Goal: Task Accomplishment & Management: Complete application form

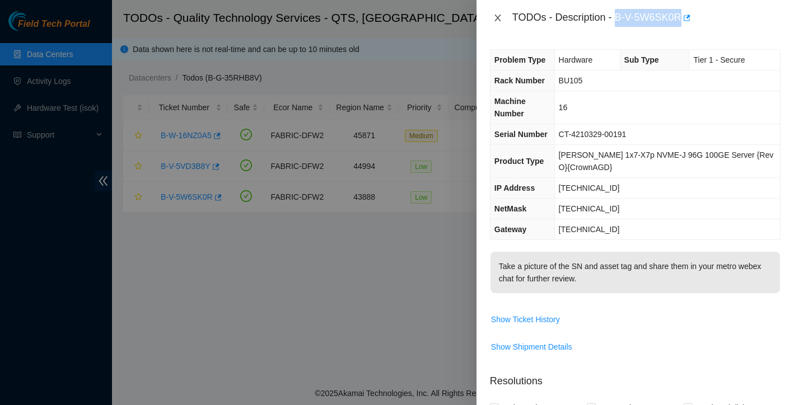
click at [500, 16] on icon "close" at bounding box center [498, 18] width 6 height 7
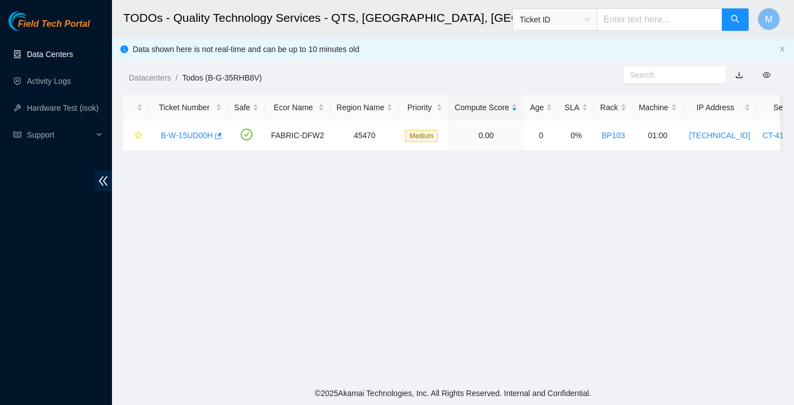
click at [62, 58] on link "Data Centers" at bounding box center [50, 54] width 46 height 9
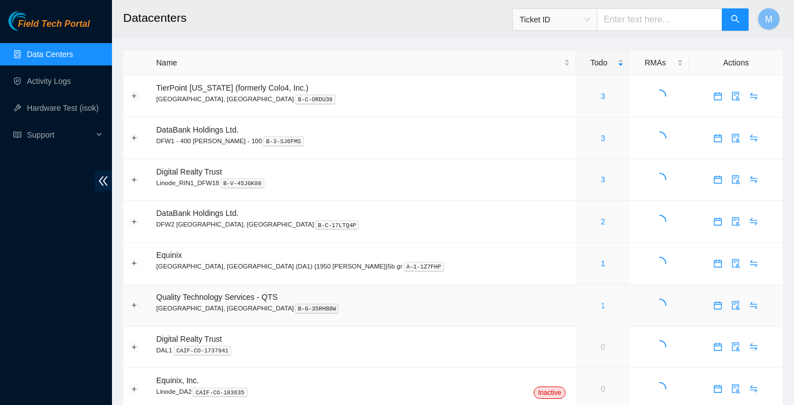
click at [601, 305] on link "1" at bounding box center [603, 305] width 4 height 9
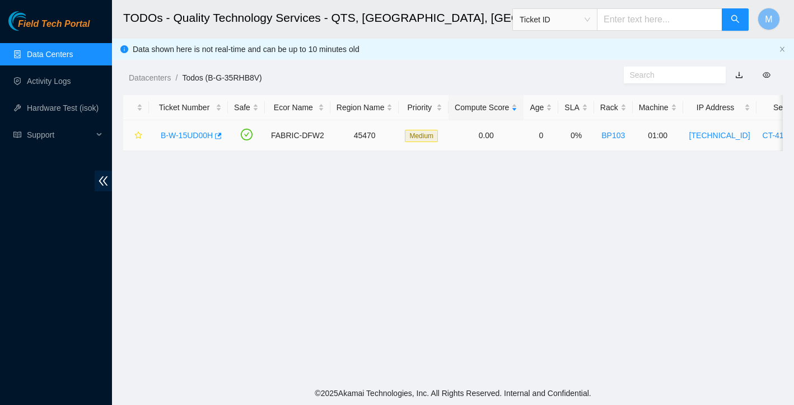
click at [185, 130] on div "B-W-15UD00H" at bounding box center [188, 136] width 67 height 18
click at [185, 132] on link "B-W-15UD00H" at bounding box center [187, 135] width 52 height 9
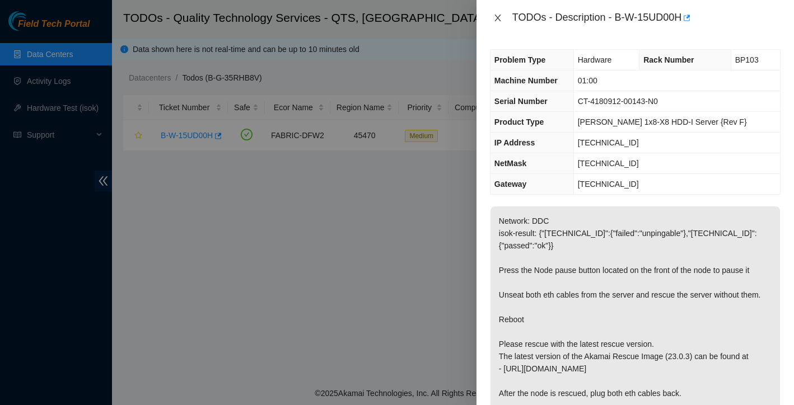
click at [498, 16] on icon "close" at bounding box center [497, 17] width 9 height 9
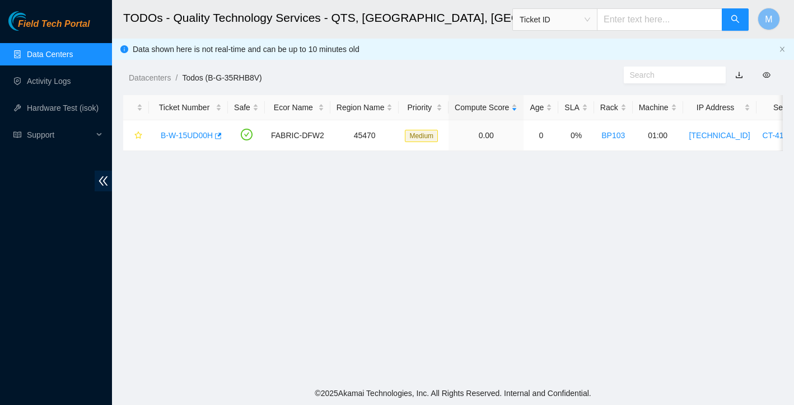
click at [66, 55] on link "Data Centers" at bounding box center [50, 54] width 46 height 9
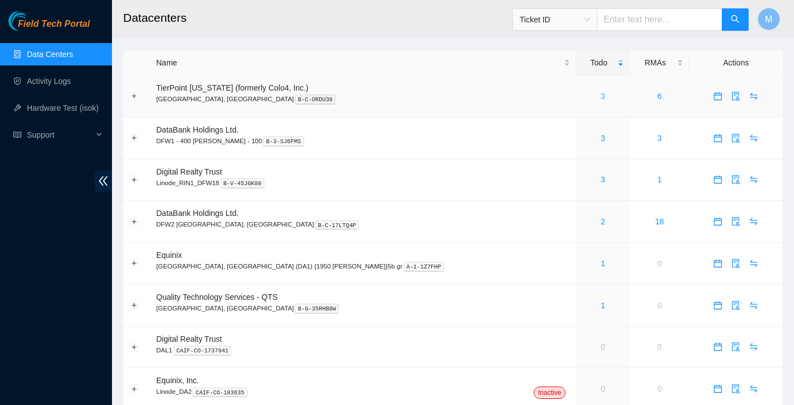
click at [601, 100] on link "3" at bounding box center [603, 96] width 4 height 9
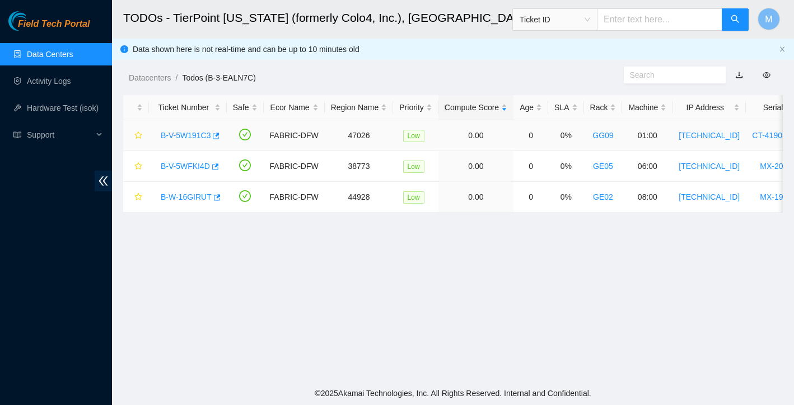
click at [203, 138] on link "B-V-5W191C3" at bounding box center [186, 135] width 50 height 9
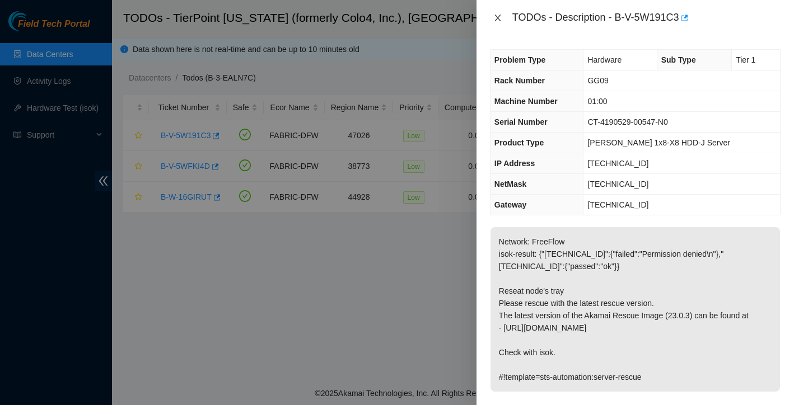
click at [498, 17] on icon "close" at bounding box center [498, 18] width 6 height 7
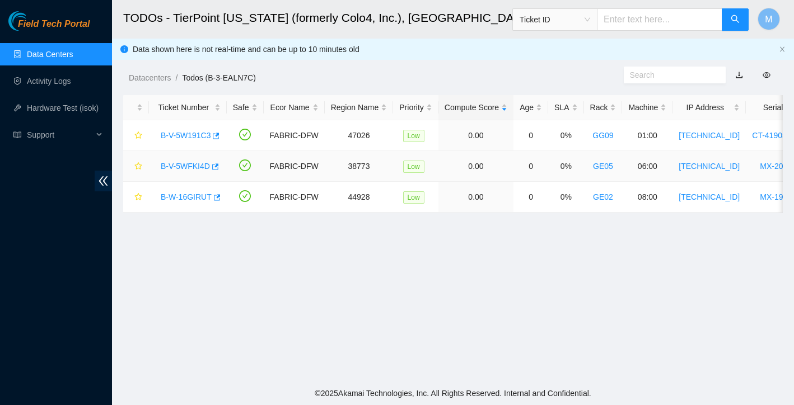
click at [182, 165] on link "B-V-5WFKI4D" at bounding box center [185, 166] width 49 height 9
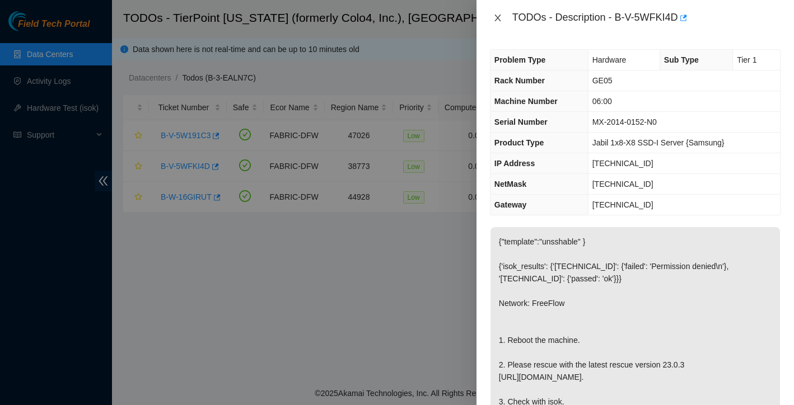
click at [499, 18] on icon "close" at bounding box center [497, 17] width 9 height 9
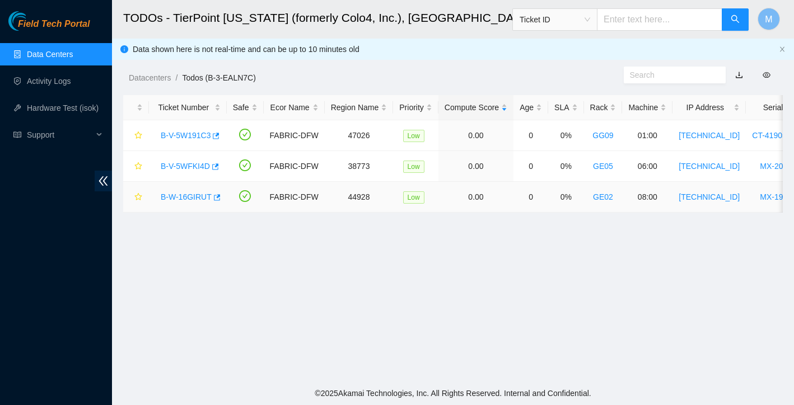
click at [195, 198] on link "B-W-16GIRUT" at bounding box center [186, 197] width 51 height 9
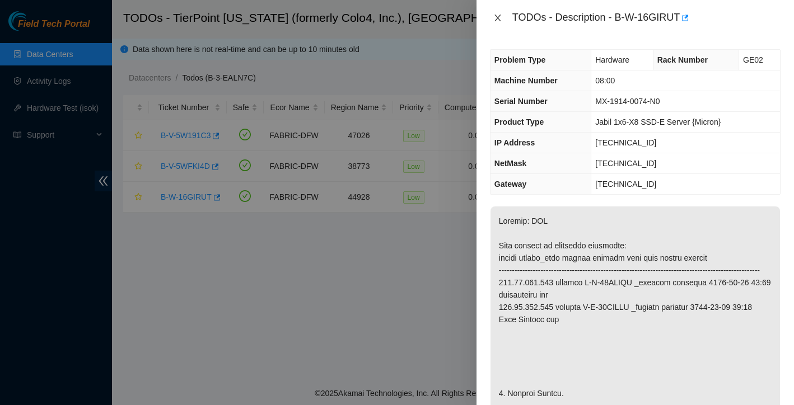
click at [500, 21] on icon "close" at bounding box center [498, 18] width 6 height 7
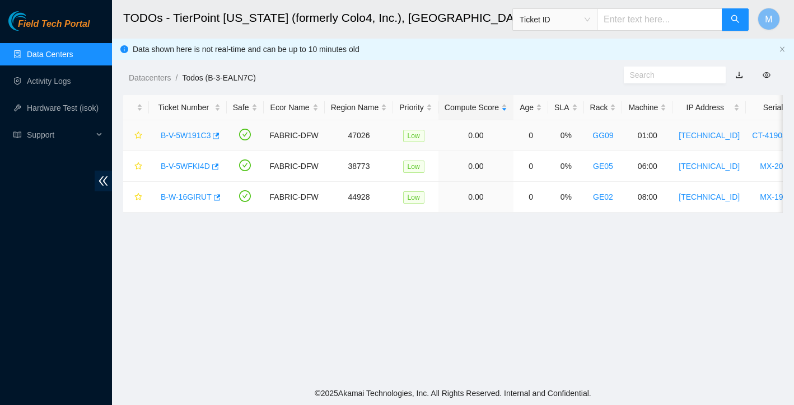
click at [184, 135] on link "B-V-5W191C3" at bounding box center [186, 135] width 50 height 9
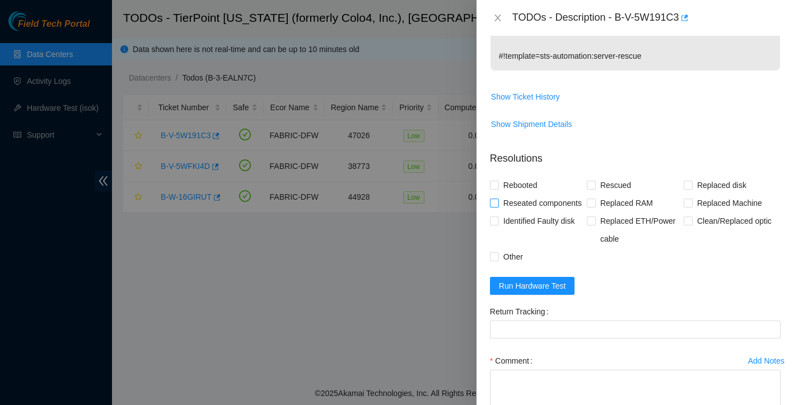
scroll to position [327, 0]
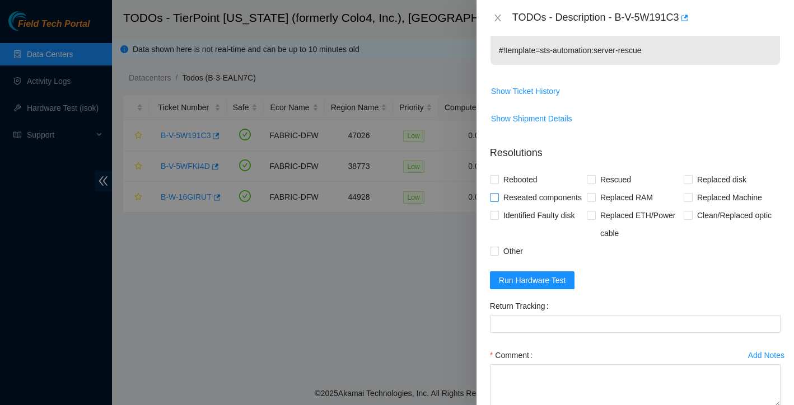
click at [495, 200] on input "Reseated components" at bounding box center [494, 197] width 8 height 8
checkbox input "true"
click at [589, 181] on input "Rescued" at bounding box center [591, 179] width 8 height 8
checkbox input "true"
click at [495, 181] on input "Rebooted" at bounding box center [494, 179] width 8 height 8
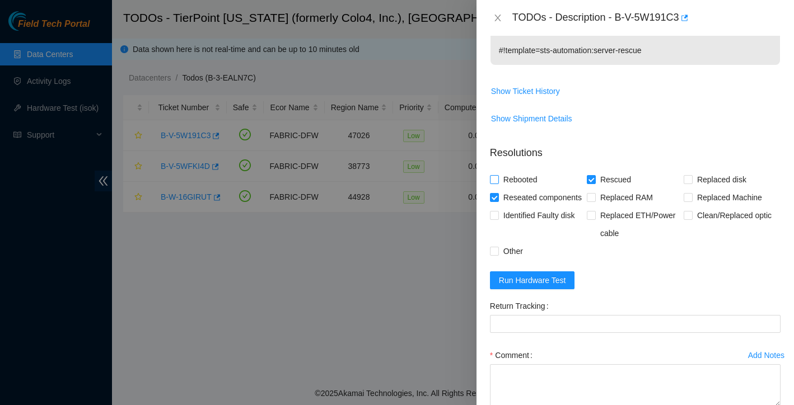
checkbox input "true"
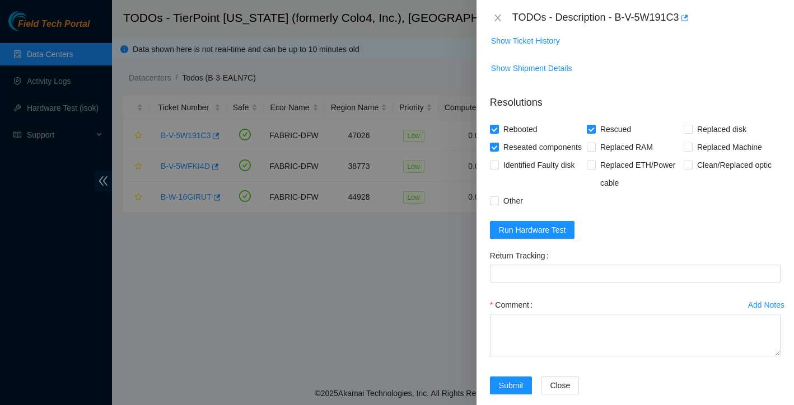
scroll to position [412, 0]
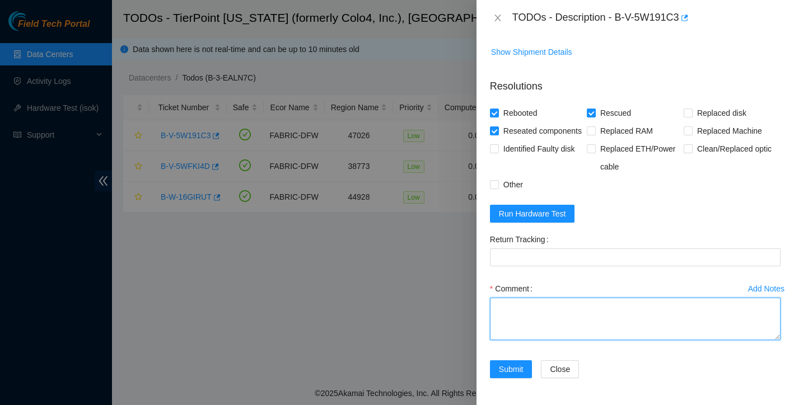
click at [573, 309] on textarea "Comment" at bounding box center [635, 319] width 291 height 43
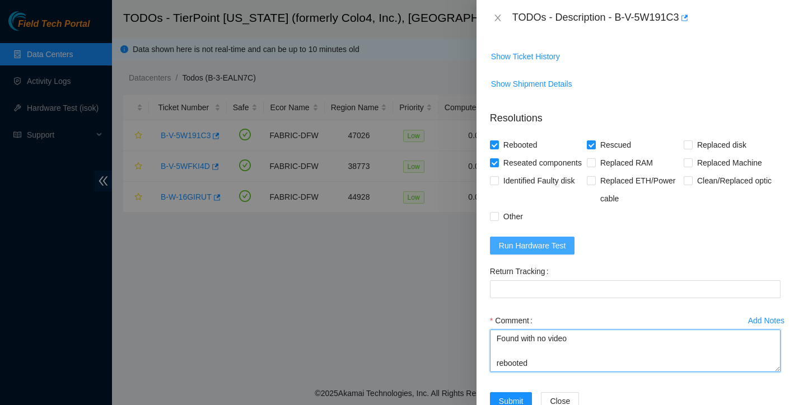
type textarea "Found with no video rebooted reseated node tray rescued reconfigured Isok: Pass…"
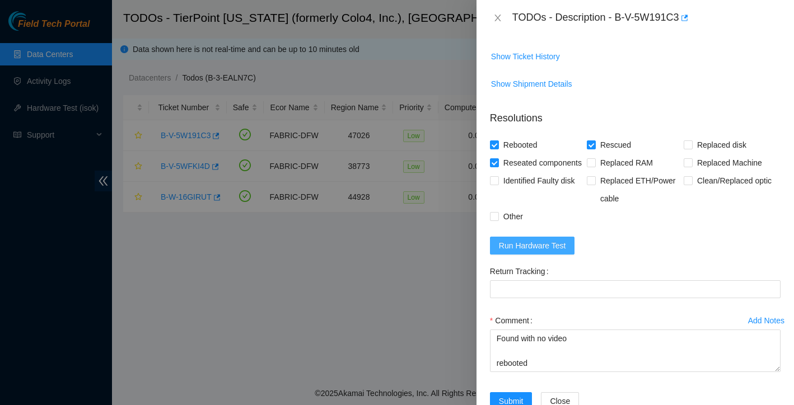
click at [548, 252] on span "Run Hardware Test" at bounding box center [532, 246] width 67 height 12
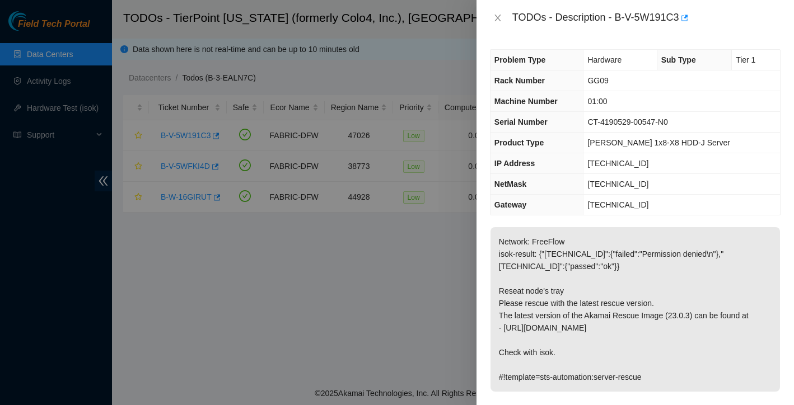
scroll to position [0, 0]
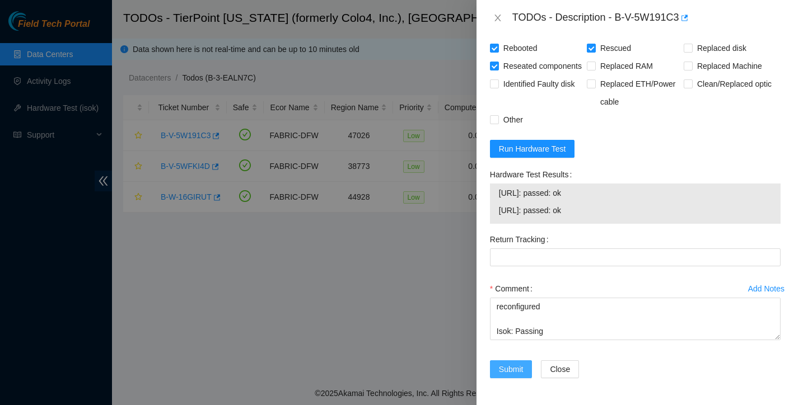
click at [511, 368] on span "Submit" at bounding box center [511, 369] width 25 height 12
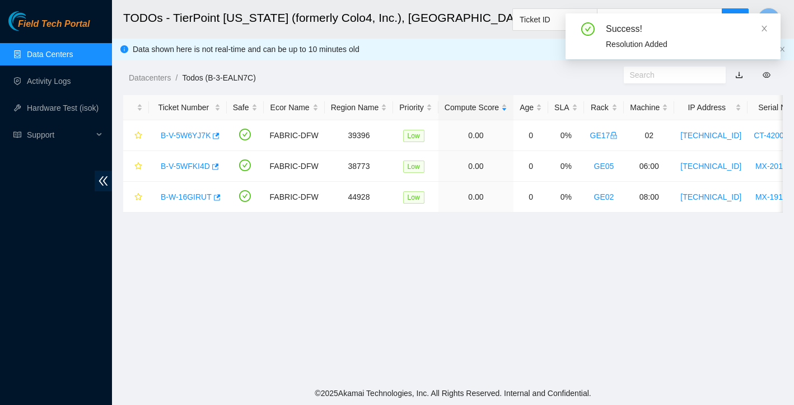
scroll to position [220, 0]
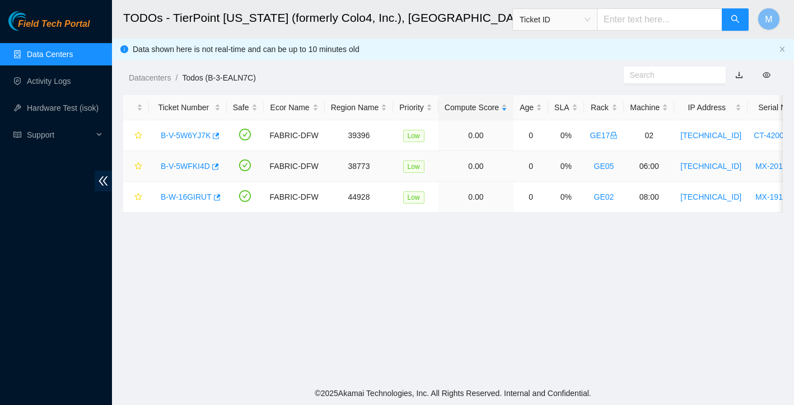
click at [192, 165] on link "B-V-5WFKI4D" at bounding box center [185, 166] width 49 height 9
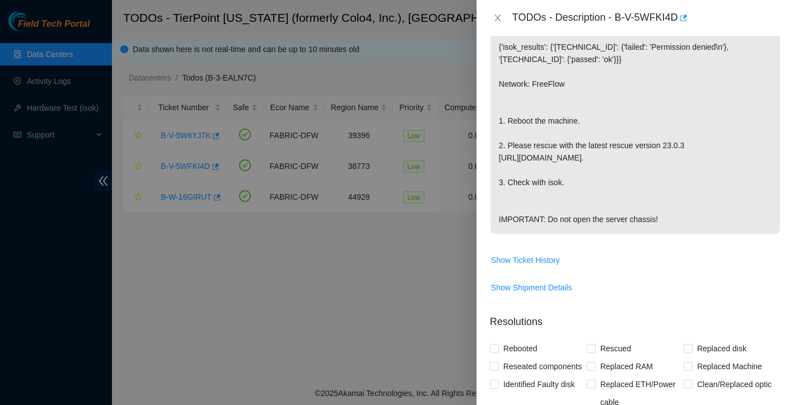
scroll to position [175, 0]
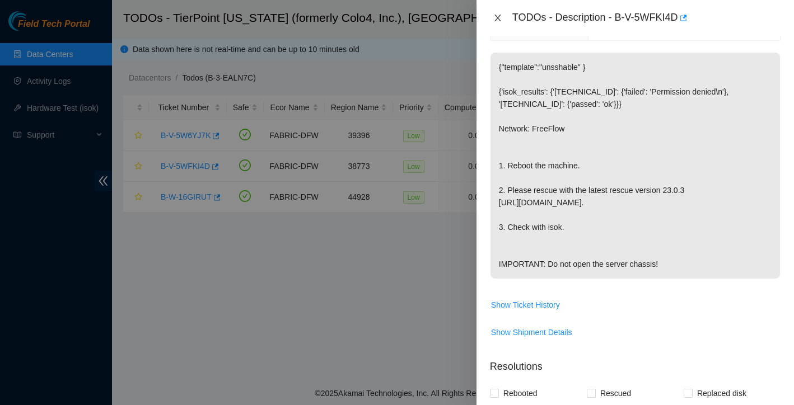
click at [501, 16] on icon "close" at bounding box center [497, 17] width 9 height 9
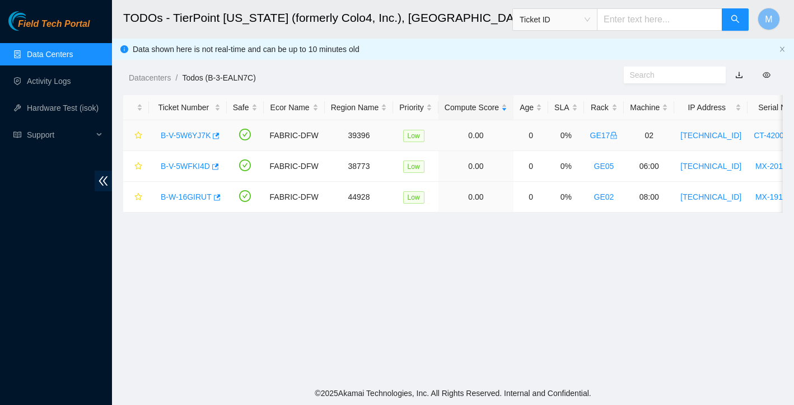
click at [192, 133] on link "B-V-5W6YJ7K" at bounding box center [186, 135] width 50 height 9
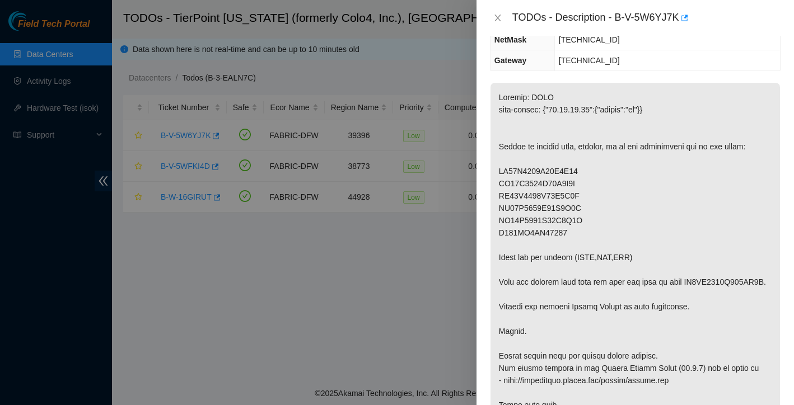
scroll to position [169, 0]
click at [496, 17] on icon "close" at bounding box center [497, 17] width 9 height 9
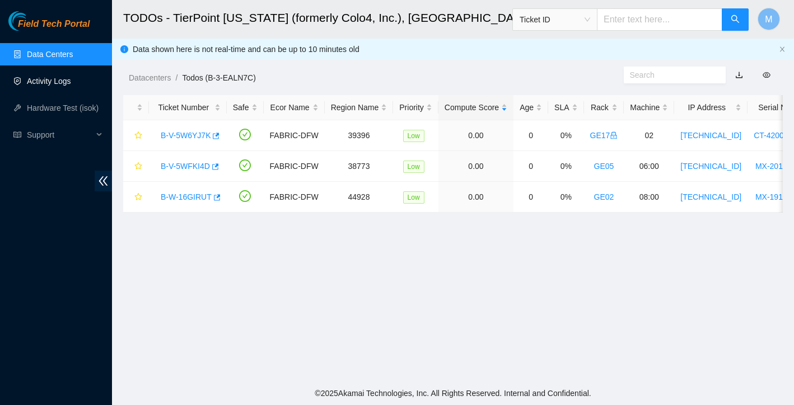
click at [50, 83] on link "Activity Logs" at bounding box center [49, 81] width 44 height 9
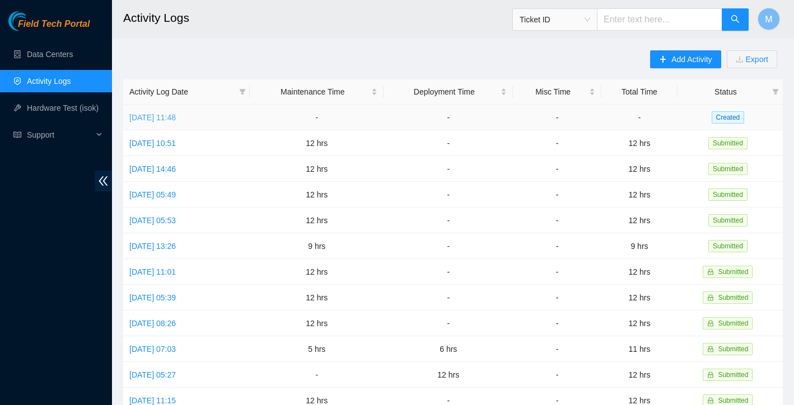
click at [176, 120] on link "Fri, 26 Sep 2025 11:48" at bounding box center [152, 117] width 46 height 9
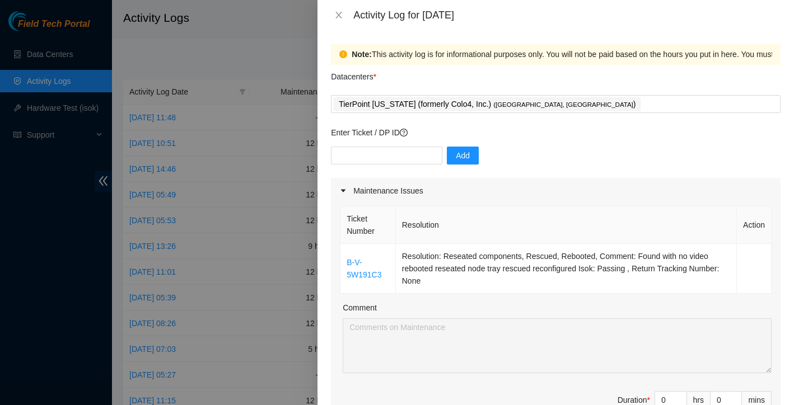
scroll to position [14, 0]
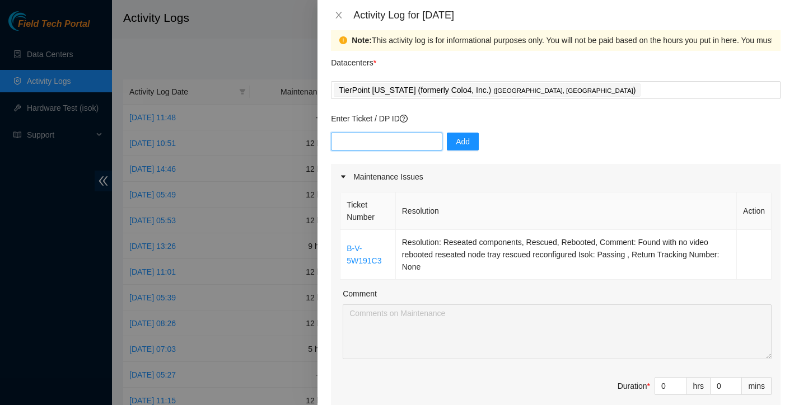
click at [418, 140] on input "text" at bounding box center [386, 142] width 111 height 18
paste input "DP68334"
type input "DP68334"
click at [470, 142] on span "Add" at bounding box center [463, 142] width 14 height 12
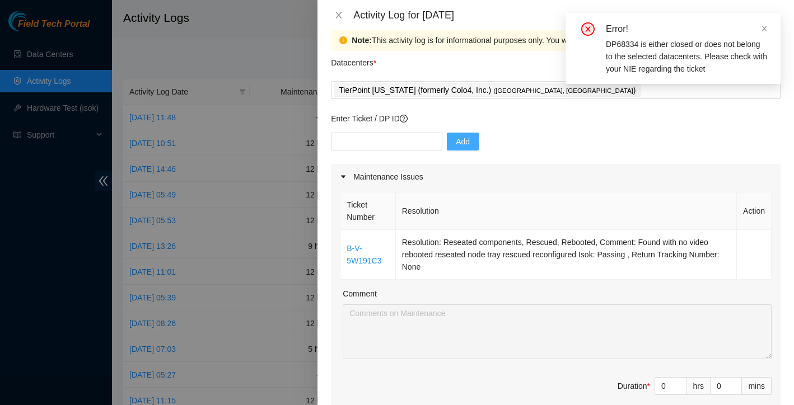
click at [765, 28] on icon "close" at bounding box center [765, 29] width 6 height 6
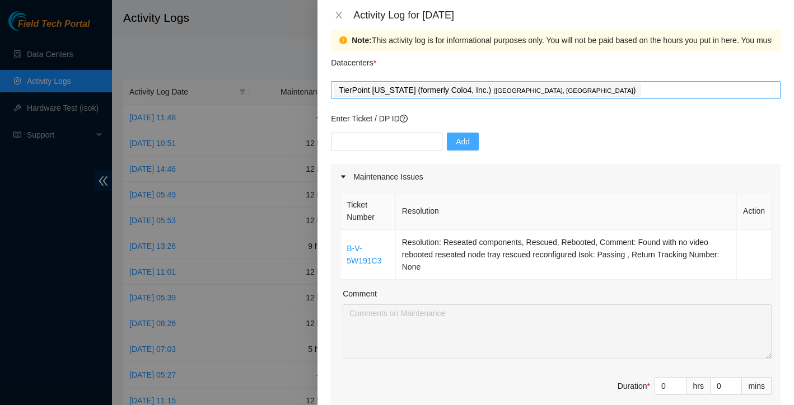
click at [628, 92] on div "TierPoint Texas (formerly Colo4, Inc.) ( Dallas, TX )" at bounding box center [556, 90] width 444 height 16
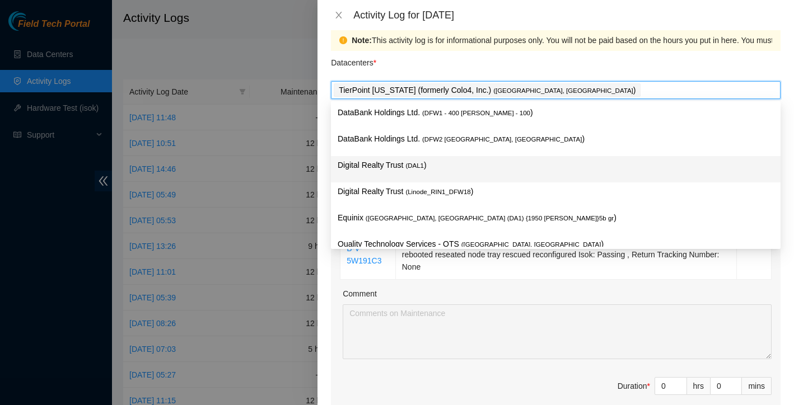
click at [453, 163] on p "Digital Realty Trust ( DAL1 )" at bounding box center [556, 165] width 436 height 13
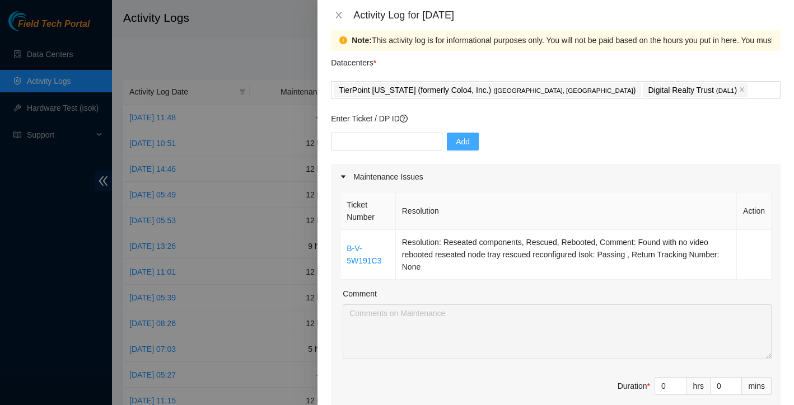
click at [513, 301] on div "Comment" at bounding box center [557, 296] width 429 height 17
click at [427, 141] on input "text" at bounding box center [386, 142] width 111 height 18
paste input "DP68334"
type input "DP68334"
click at [462, 136] on span "Add" at bounding box center [463, 142] width 14 height 12
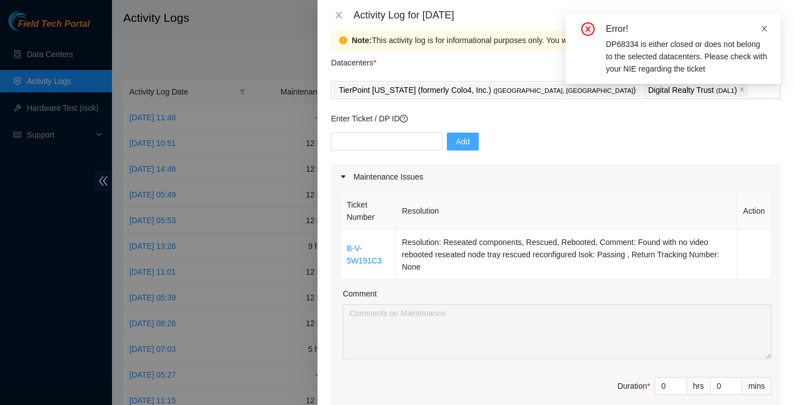
click at [764, 28] on icon "close" at bounding box center [765, 29] width 6 height 6
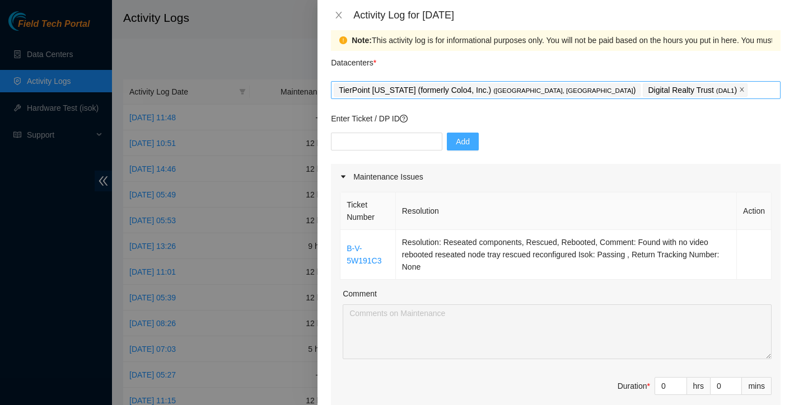
click at [740, 91] on icon "close" at bounding box center [742, 90] width 4 height 4
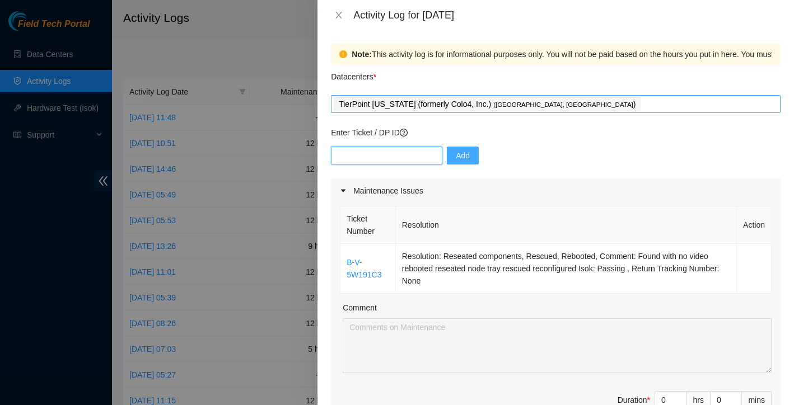
scroll to position [0, 0]
click at [413, 150] on input "text" at bounding box center [386, 156] width 111 height 18
paste input "DP62931,"
type input "DP62931"
click at [464, 160] on span "Add" at bounding box center [463, 156] width 14 height 12
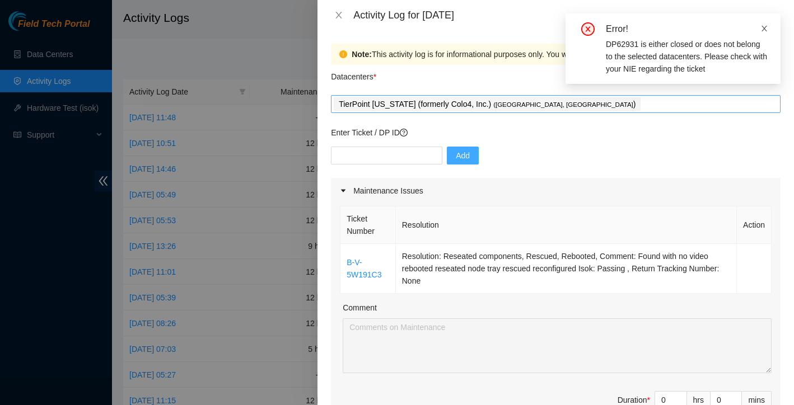
click at [762, 27] on icon "close" at bounding box center [765, 29] width 8 height 8
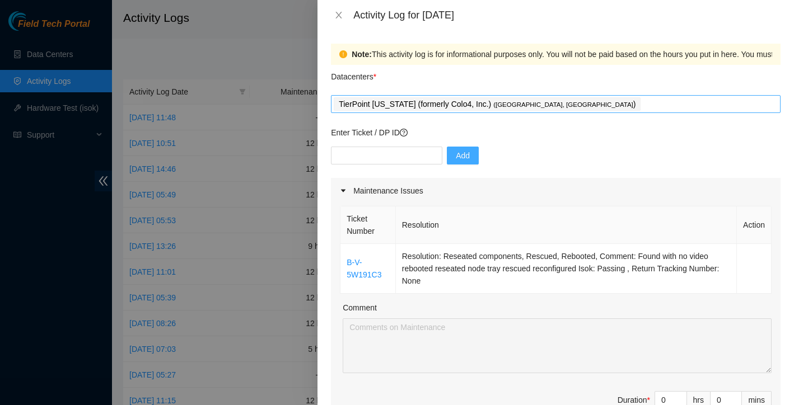
click at [610, 101] on div "TierPoint Texas (formerly Colo4, Inc.) ( Dallas, TX )" at bounding box center [556, 104] width 444 height 16
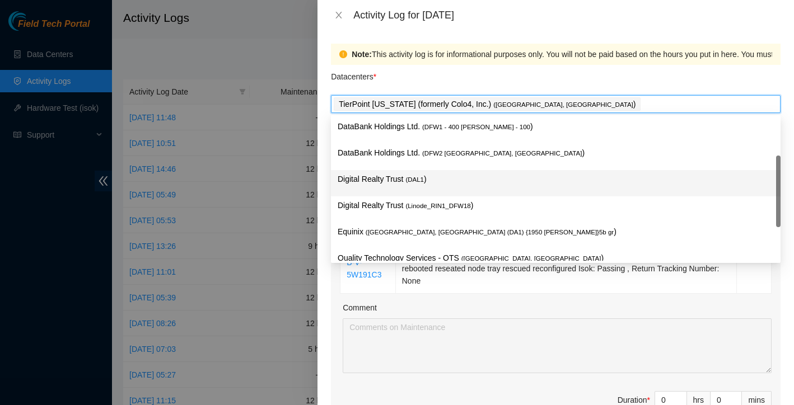
scroll to position [40, 0]
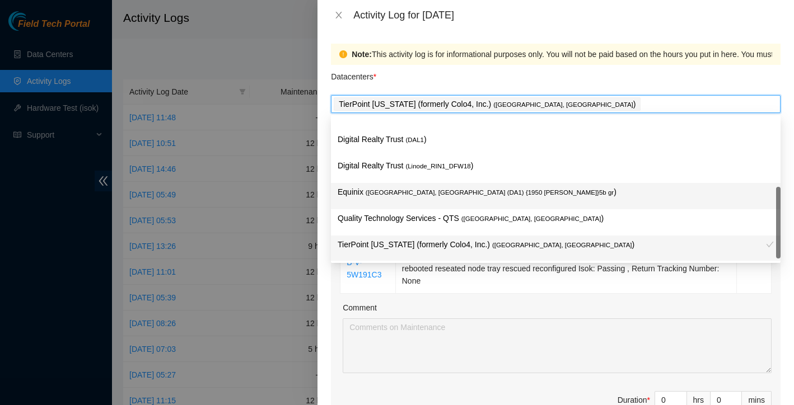
click at [458, 198] on p "Equinix ( Dallas, TX (DA1) {1950 N. Stemmons}5b gr )" at bounding box center [556, 192] width 436 height 13
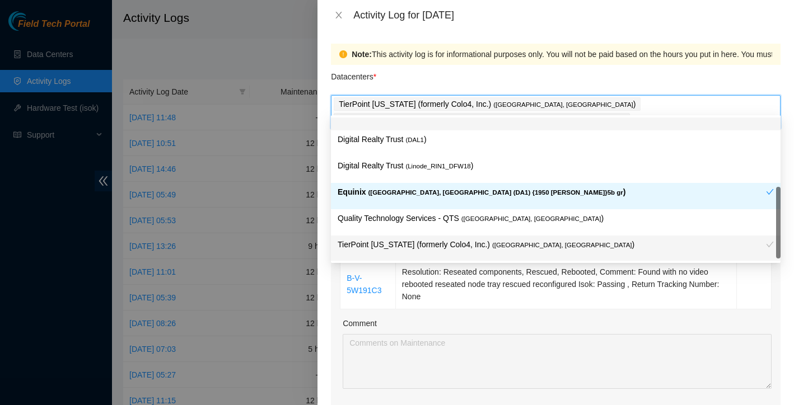
click at [731, 105] on div "TierPoint Texas (formerly Colo4, Inc.) ( Dallas, TX ) Equinix ( Dallas, TX (DA1…" at bounding box center [556, 111] width 444 height 31
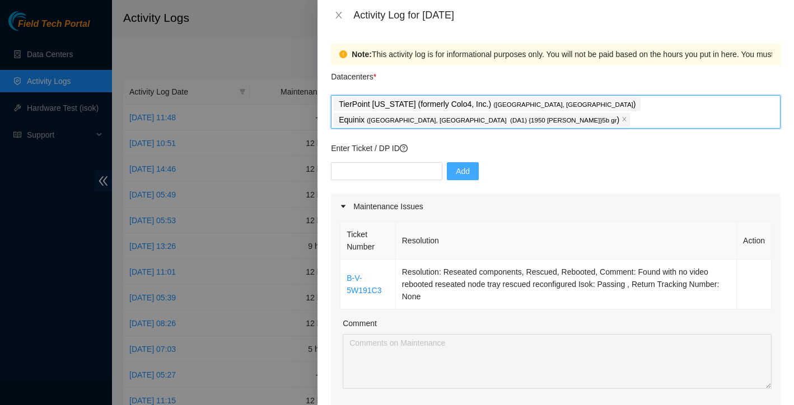
type input "t"
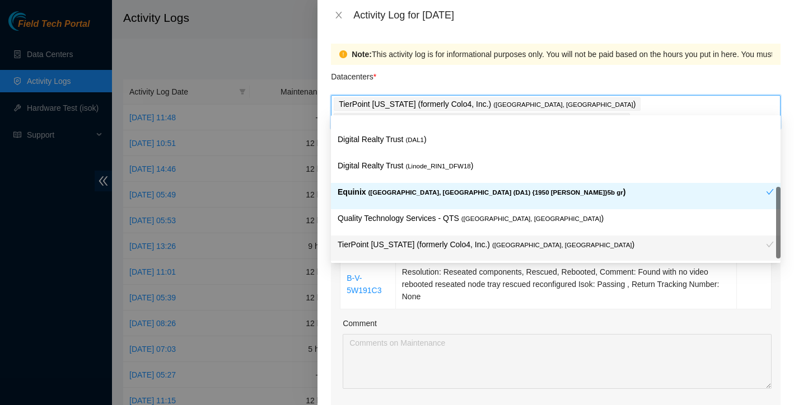
scroll to position [41, 0]
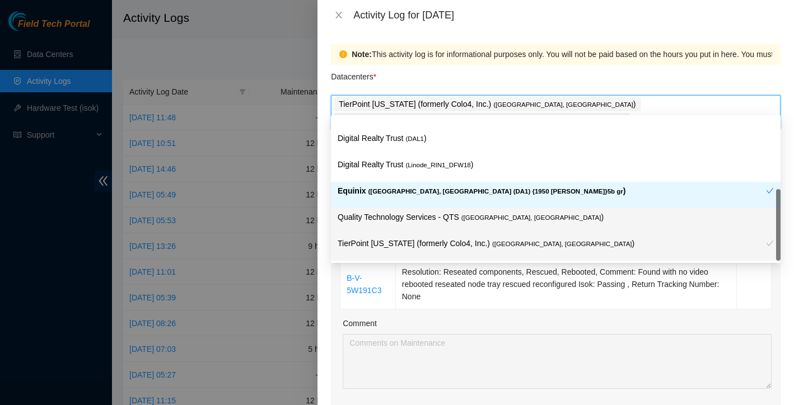
click at [512, 247] on p "TierPoint Texas (formerly Colo4, Inc.) ( Dallas, TX )" at bounding box center [552, 243] width 428 height 13
click at [506, 241] on span "( Dallas, TX" at bounding box center [562, 244] width 140 height 7
click at [446, 213] on p "Quality Technology Services - QTS ( Irving, TX )" at bounding box center [556, 217] width 436 height 13
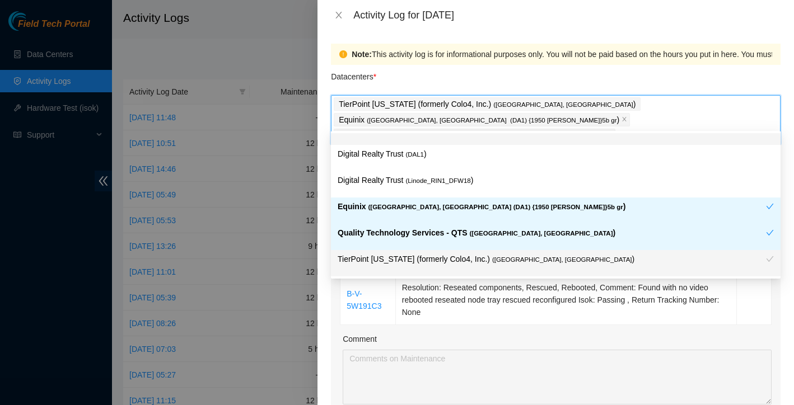
click at [722, 111] on div "TierPoint Texas (formerly Colo4, Inc.) ( Dallas, TX ) Equinix ( Dallas, TX (DA1…" at bounding box center [556, 119] width 444 height 47
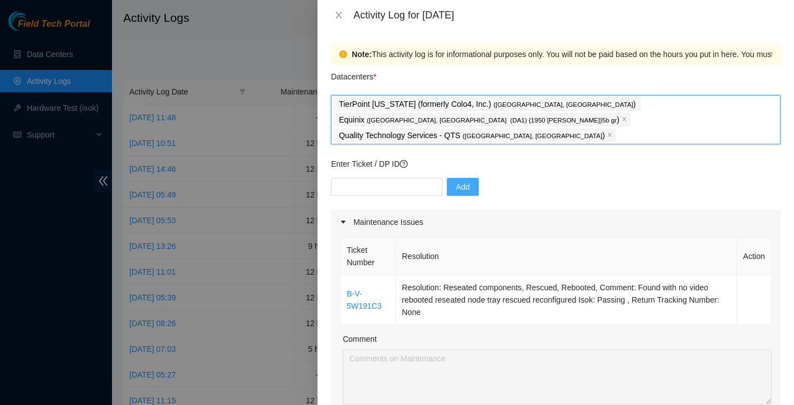
scroll to position [0, 0]
click at [339, 15] on icon "close" at bounding box center [339, 15] width 6 height 7
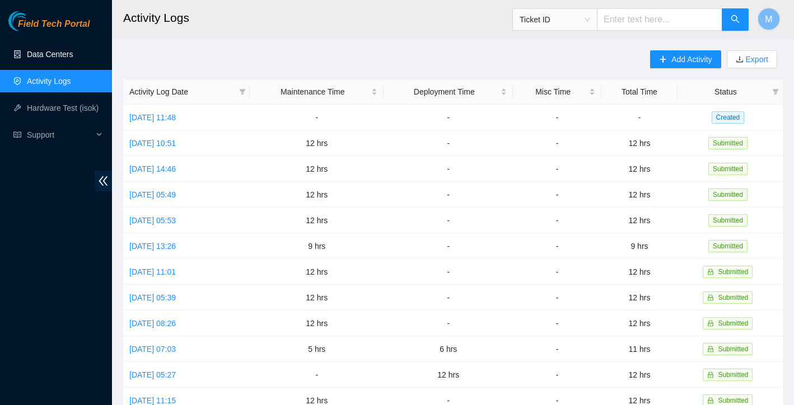
click at [58, 50] on link "Data Centers" at bounding box center [50, 54] width 46 height 9
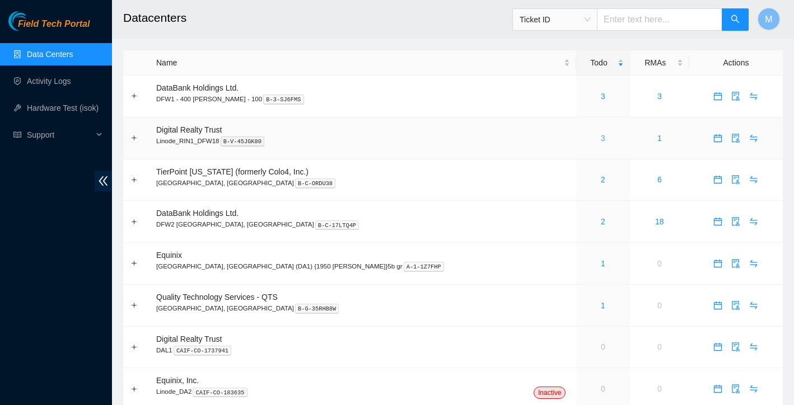
click at [601, 141] on link "3" at bounding box center [603, 138] width 4 height 9
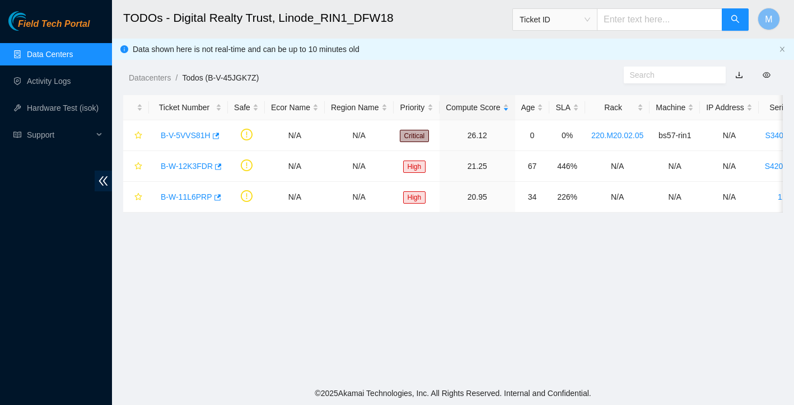
click at [43, 52] on link "Data Centers" at bounding box center [50, 54] width 46 height 9
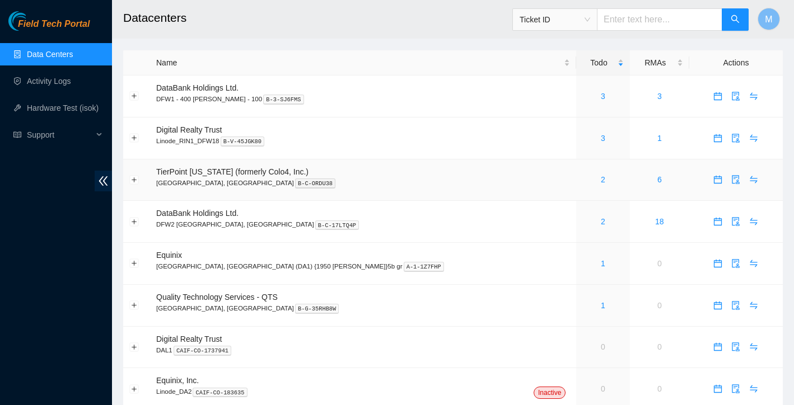
click at [582, 179] on div "2" at bounding box center [602, 180] width 41 height 12
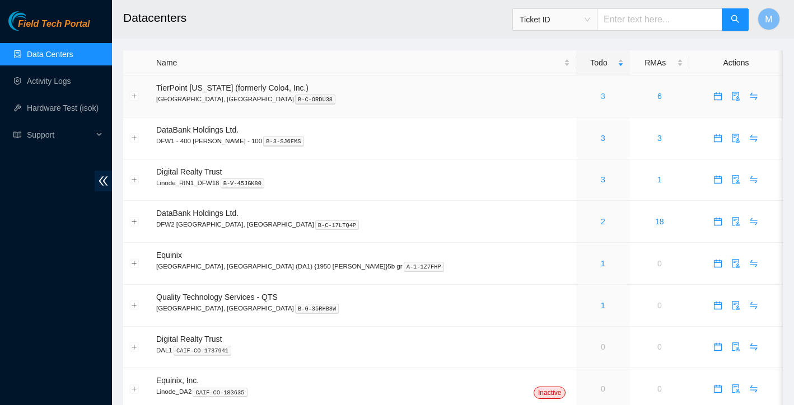
click at [601, 94] on link "3" at bounding box center [603, 96] width 4 height 9
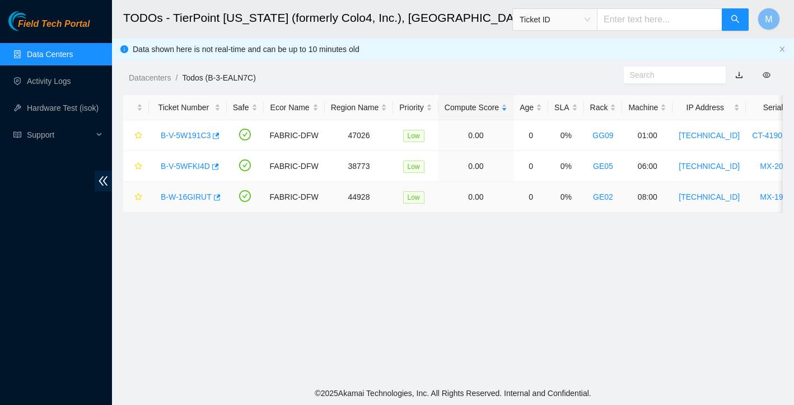
click at [193, 199] on link "B-W-16GIRUT" at bounding box center [186, 197] width 51 height 9
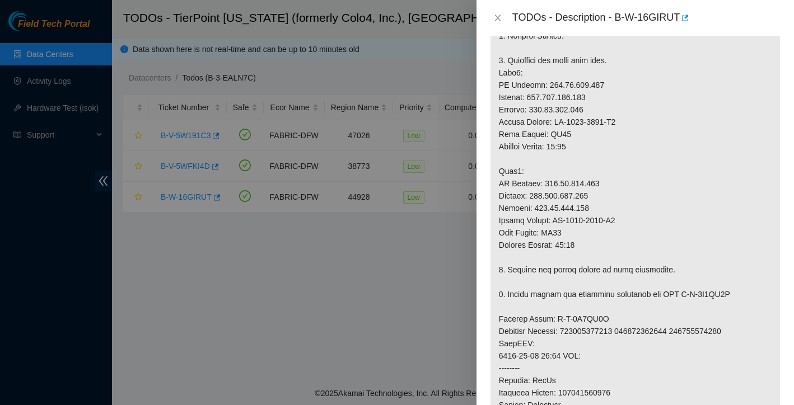
scroll to position [357, 0]
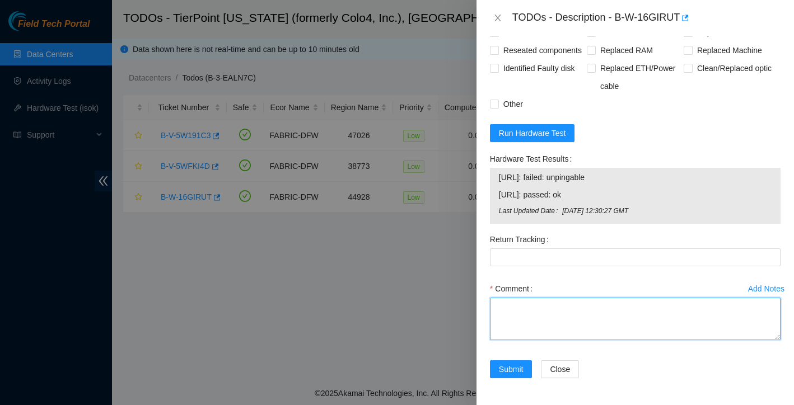
click at [557, 311] on textarea "Comment" at bounding box center [635, 319] width 291 height 43
paste textarea "Ticket: New SN: Bad SN:"
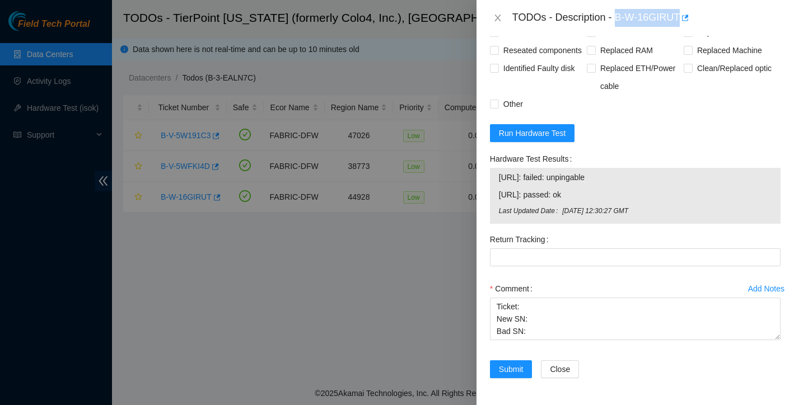
drag, startPoint x: 618, startPoint y: 17, endPoint x: 682, endPoint y: 12, distance: 63.5
click at [682, 12] on div "TODOs - Description - B-W-16GIRUT" at bounding box center [646, 18] width 268 height 18
copy div "B-W-16GIRUT"
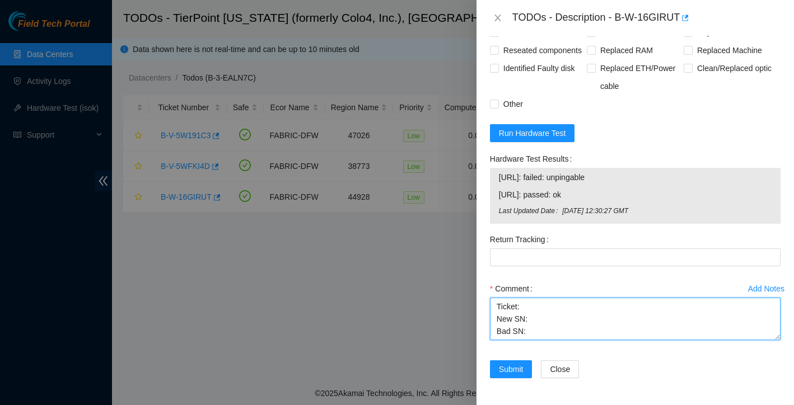
click at [540, 305] on textarea "Ticket: New SN: Bad SN:" at bounding box center [635, 319] width 291 height 43
paste textarea "B-W-16GIRUT"
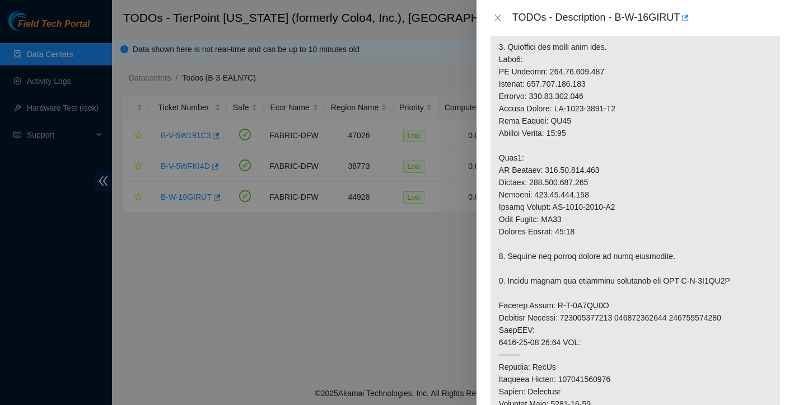
scroll to position [371, 0]
drag, startPoint x: 553, startPoint y: 217, endPoint x: 613, endPoint y: 222, distance: 60.1
click at [613, 222] on p at bounding box center [636, 245] width 290 height 818
copy p "MX-1915-0136"
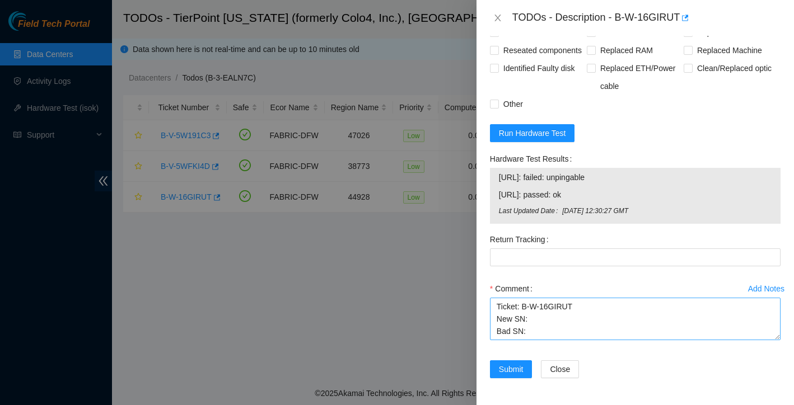
scroll to position [1136, 0]
click at [546, 318] on textarea "Ticket: B-W-16GIRUT New SN: Bad SN:" at bounding box center [635, 319] width 291 height 43
paste textarea "MX-1915-0136"
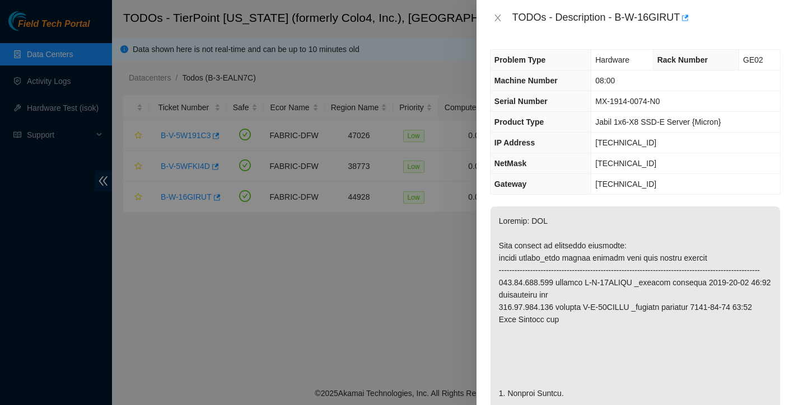
scroll to position [0, 0]
drag, startPoint x: 596, startPoint y: 101, endPoint x: 654, endPoint y: 101, distance: 57.1
click at [654, 101] on span "MX-1914-0074-N0" at bounding box center [627, 101] width 64 height 9
copy span "MX-1914-0074"
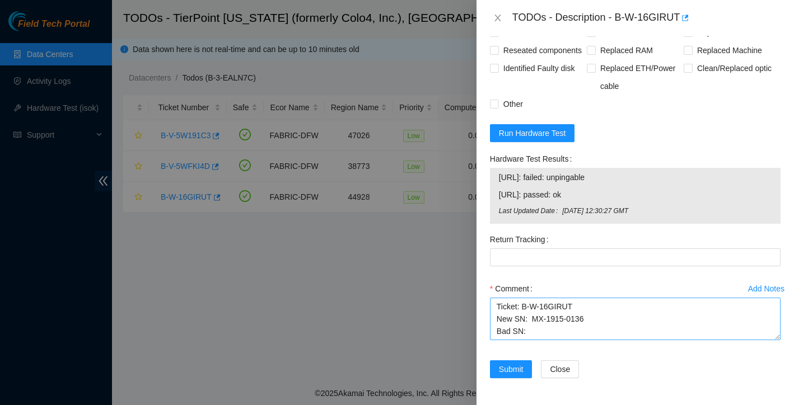
scroll to position [1136, 0]
click at [547, 330] on textarea "Ticket: B-W-16GIRUT New SN: MX-1915-0136 Bad SN:" at bounding box center [635, 319] width 291 height 43
paste textarea "MX-1914-0074"
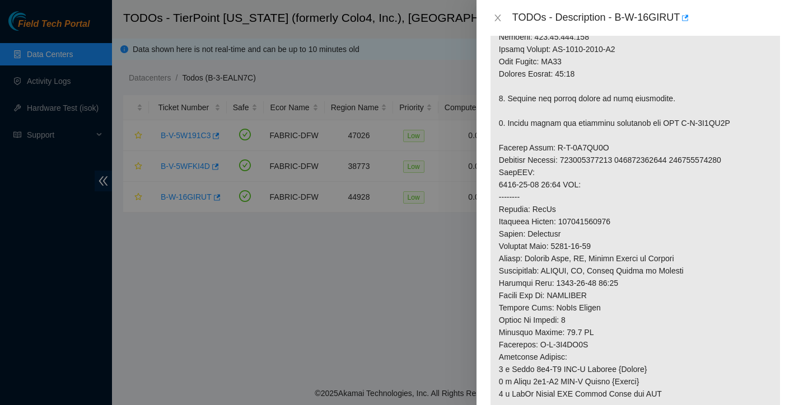
scroll to position [527, 0]
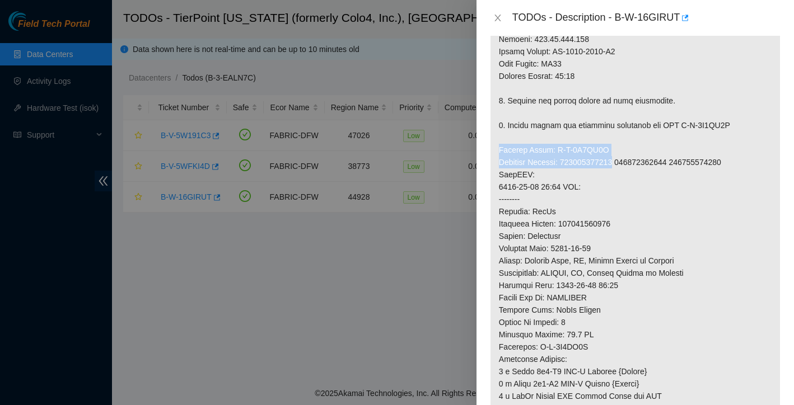
drag, startPoint x: 500, startPoint y: 161, endPoint x: 627, endPoint y: 177, distance: 128.6
click at [627, 177] on p at bounding box center [636, 89] width 290 height 818
copy p "Service Order: B-V-5W2QL5Q Tracking Numbers: 739263650916"
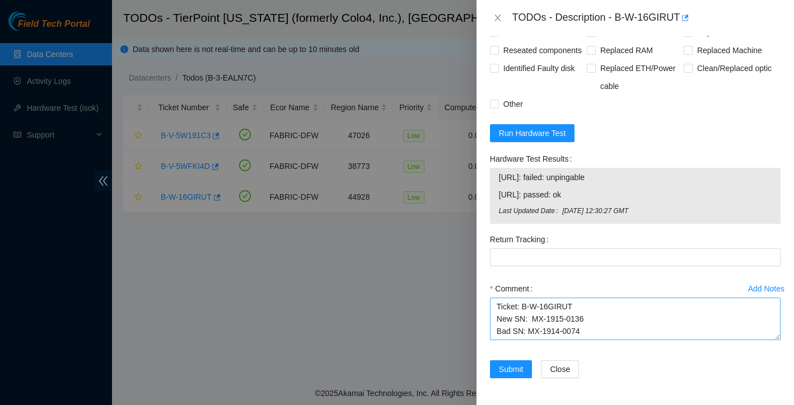
scroll to position [1136, 0]
click at [604, 329] on textarea "Ticket: B-W-16GIRUT New SN: MX-1915-0136 Bad SN: MX-1914-0074" at bounding box center [635, 319] width 291 height 43
paste textarea "Service Order: B-V-5W2QL5Q Tracking Numbers: 739263650916"
click at [499, 333] on textarea "Ticket: B-W-16GIRUT New SN: MX-1915-0136 Bad SN: MX-1914-0074 Service Order: B-…" at bounding box center [635, 319] width 291 height 43
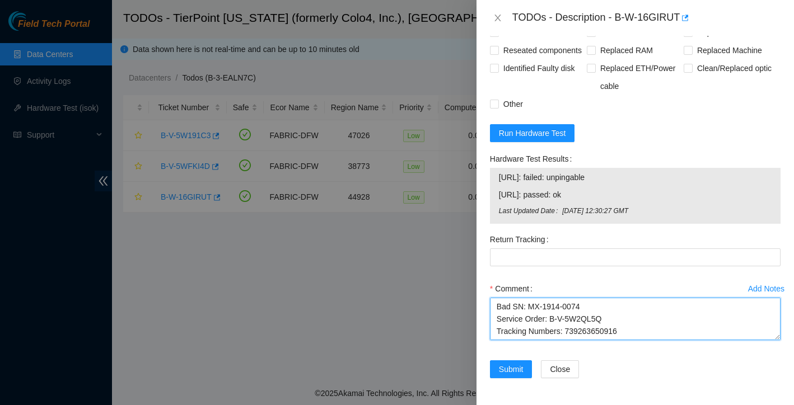
click at [637, 332] on textarea "Ticket: B-W-16GIRUT New SN: MX-1915-0136 Bad SN: MX-1914-0074 Service Order: B-…" at bounding box center [635, 319] width 291 height 43
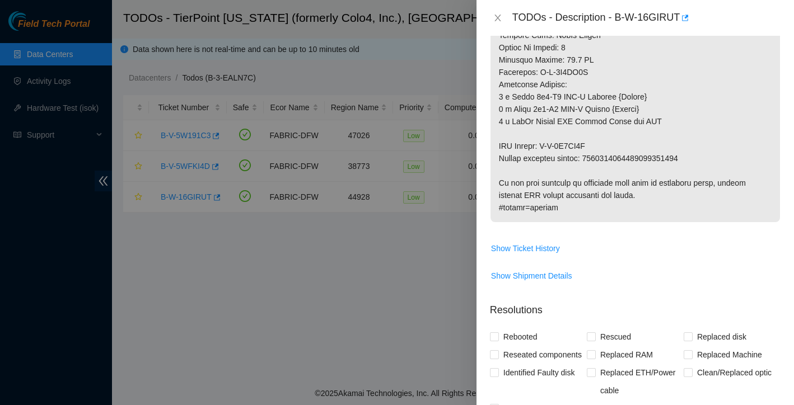
scroll to position [797, 0]
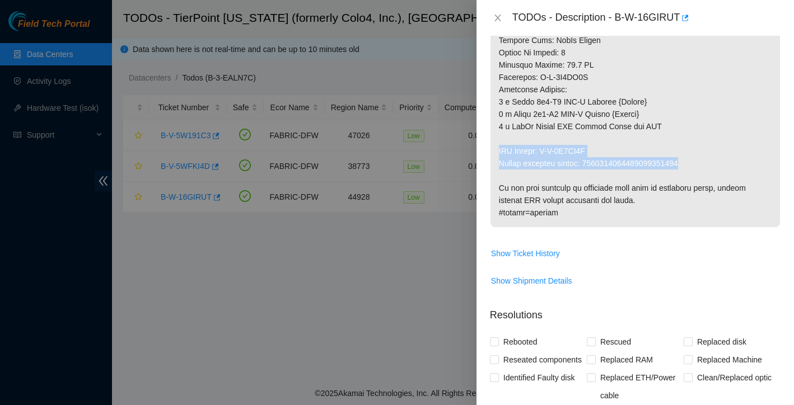
drag, startPoint x: 500, startPoint y: 164, endPoint x: 697, endPoint y: 178, distance: 198.2
copy p "RMA Return: B-V-5W2QL5Z Return tracking number: 9612018969028700239029"
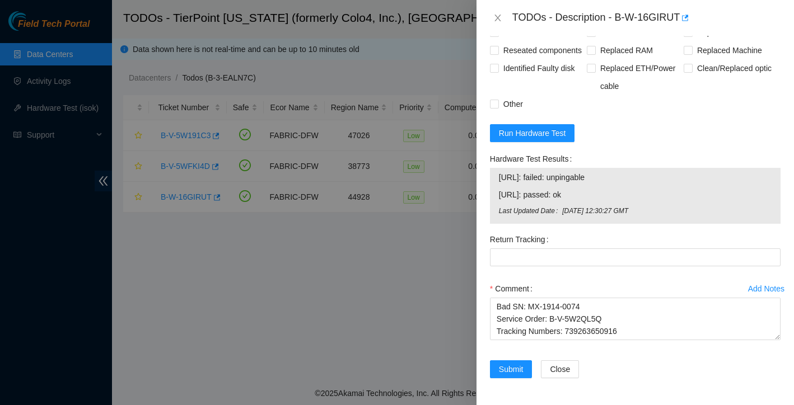
scroll to position [1136, 0]
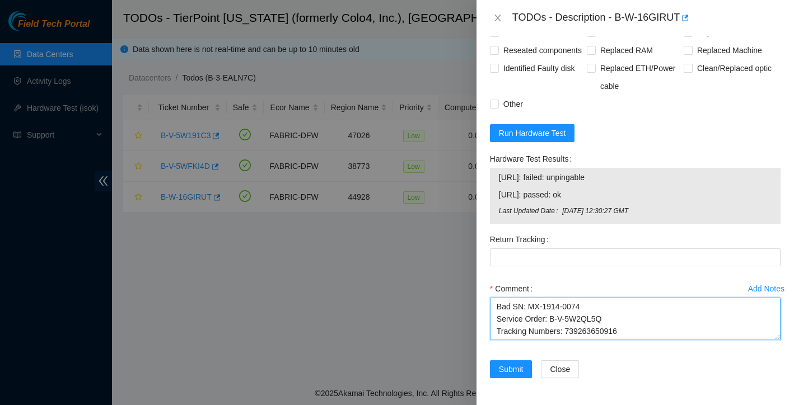
click at [636, 323] on textarea "Ticket: B-W-16GIRUT New SN: MX-1915-0136 Bad SN: MX-1914-0074 Service Order: B-…" at bounding box center [635, 319] width 291 height 43
paste textarea "RMA Return: B-V-5W2QL5Z Return tracking number: 9612018969028700239029"
click at [500, 315] on textarea "Ticket: B-W-16GIRUT New SN: MX-1915-0136 Bad SN: MX-1914-0074 Service Order: B-…" at bounding box center [635, 319] width 291 height 43
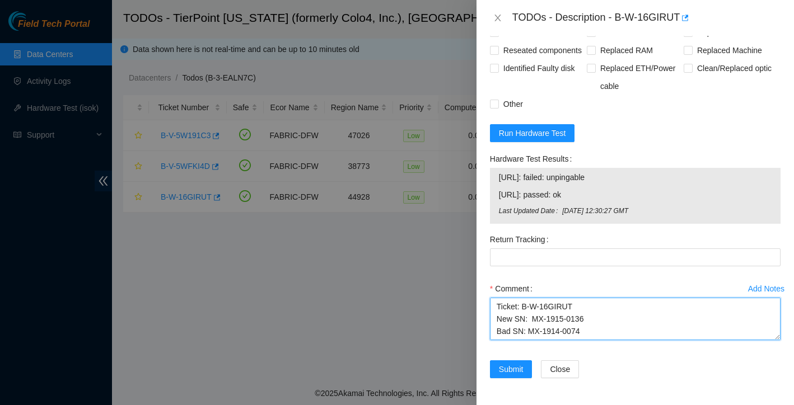
drag, startPoint x: 696, startPoint y: 318, endPoint x: 526, endPoint y: 309, distance: 169.4
click at [535, 304] on textarea "Ticket: B-W-16GIRUT New SN: MX-1915-0136 Bad SN: MX-1914-0074 Service Order: B-…" at bounding box center [635, 319] width 291 height 43
click at [494, 319] on textarea "Ticket: B-W-16GIRUT New SN: MX-1915-0136 Bad SN: MX-1914-0074 Service Order: B-…" at bounding box center [635, 319] width 291 height 43
drag, startPoint x: 497, startPoint y: 307, endPoint x: 702, endPoint y: 311, distance: 205.6
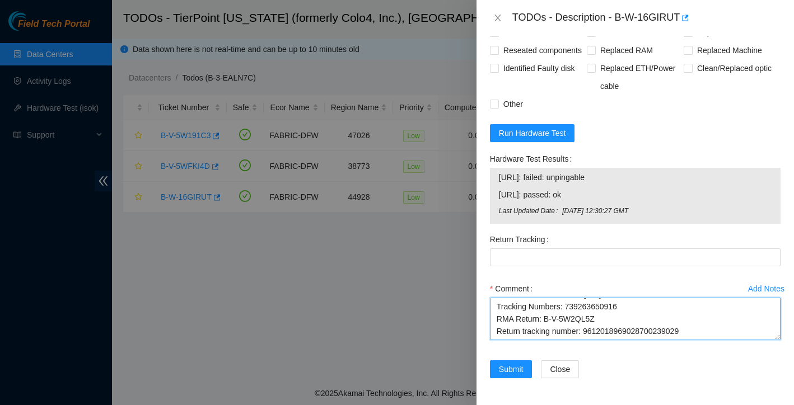
click at [702, 311] on textarea "Ticket: B-W-16GIRUT New SN: MX-1915-0136 Bad SN: MX-1914-0074 Service Order: B-…" at bounding box center [635, 319] width 291 height 43
click at [621, 332] on textarea "Ticket: B-W-16GIRUT New SN: MX-1915-0136 Bad SN: MX-1914-0074 Service Order: B-…" at bounding box center [635, 319] width 291 height 43
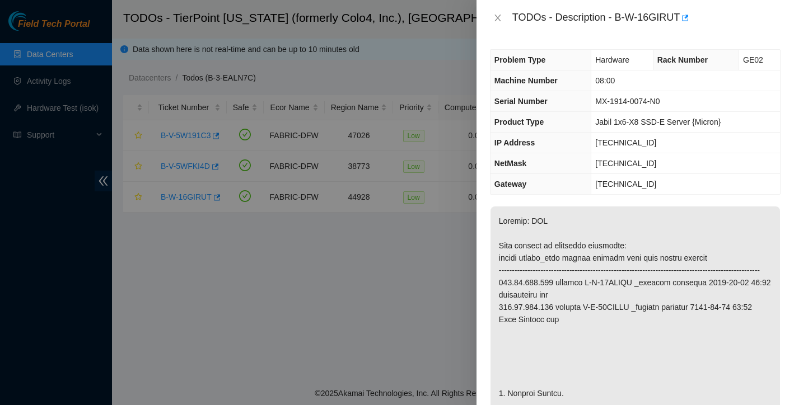
scroll to position [0, 0]
type textarea "Ticket: B-W-16GIRUT New SN: MX-1915-0136 Bad SN: MX-1914-0074 Service Order: B-…"
drag, startPoint x: 617, startPoint y: 17, endPoint x: 682, endPoint y: 15, distance: 65.0
click at [682, 15] on div "TODOs - Description - B-W-16GIRUT" at bounding box center [646, 18] width 268 height 18
copy div "B-W-16GIRUT"
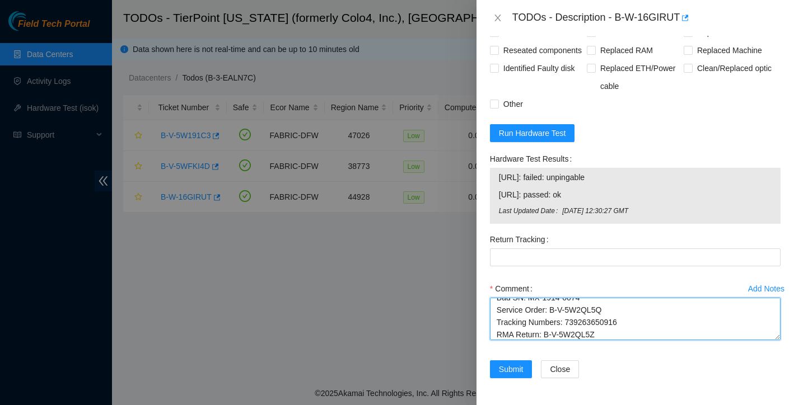
scroll to position [67, 0]
drag, startPoint x: 497, startPoint y: 307, endPoint x: 585, endPoint y: 346, distance: 96.0
click at [585, 346] on div "Comment Ticket: B-W-16GIRUT New SN: MX-1915-0136 Bad SN: MX-1914-0074 Service O…" at bounding box center [635, 313] width 291 height 67
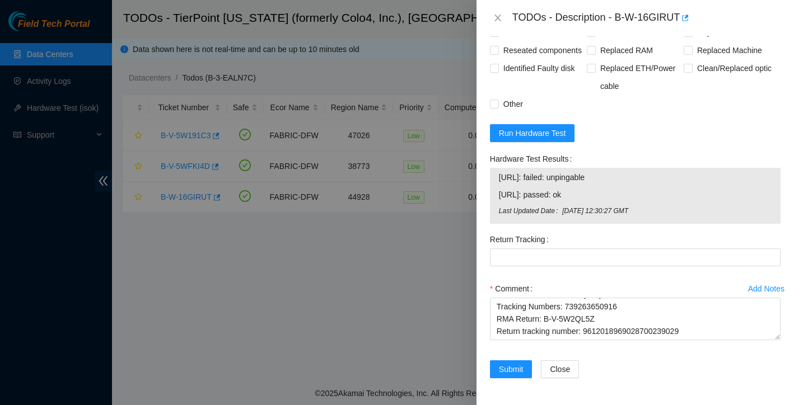
click at [584, 284] on div "Comment" at bounding box center [635, 289] width 291 height 18
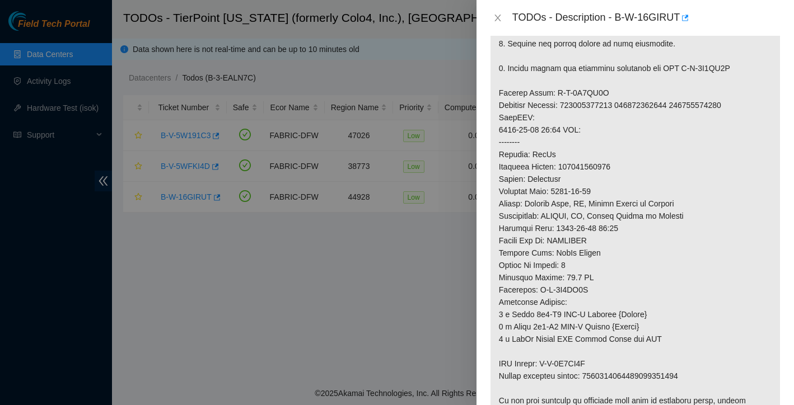
scroll to position [995, 0]
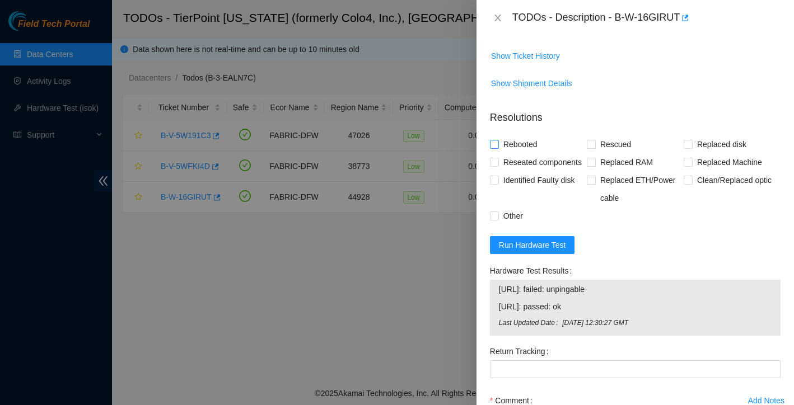
click at [496, 148] on input "Rebooted" at bounding box center [494, 144] width 8 height 8
click at [497, 148] on input "Rebooted" at bounding box center [494, 144] width 8 height 8
checkbox input "false"
click at [538, 251] on span "Run Hardware Test" at bounding box center [532, 245] width 67 height 12
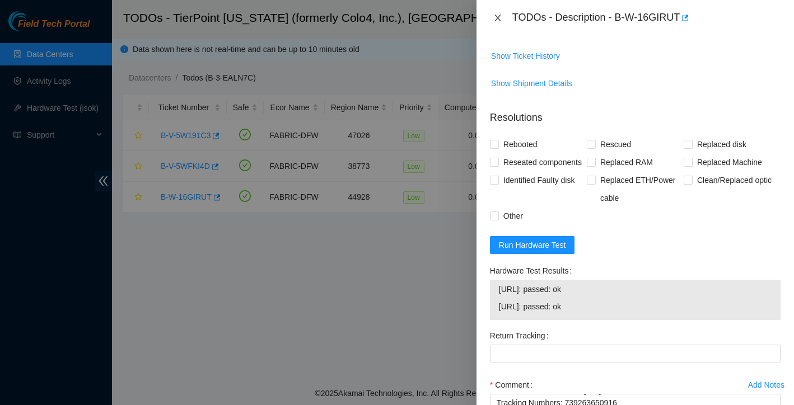
click at [496, 21] on icon "close" at bounding box center [497, 17] width 9 height 9
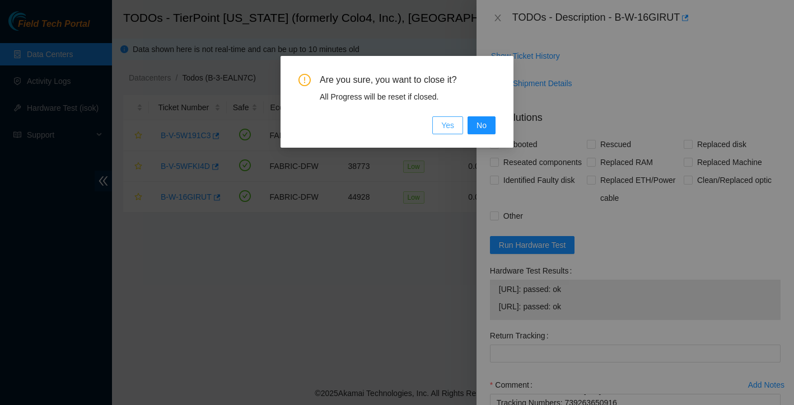
click at [450, 123] on span "Yes" at bounding box center [447, 125] width 13 height 12
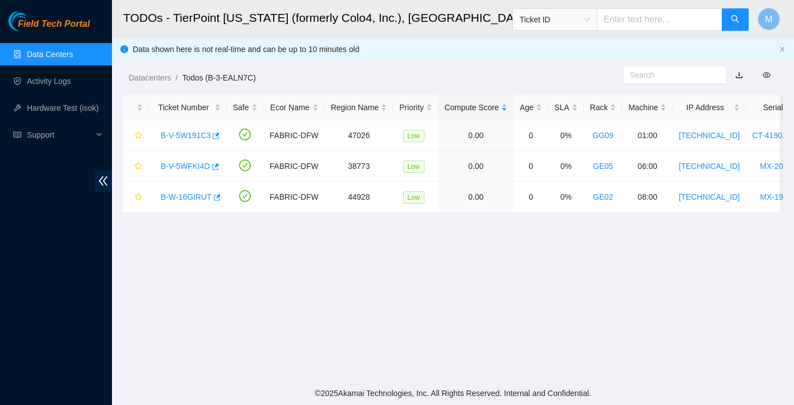
scroll to position [220, 0]
click at [195, 199] on link "B-W-16GIRUT" at bounding box center [186, 197] width 51 height 9
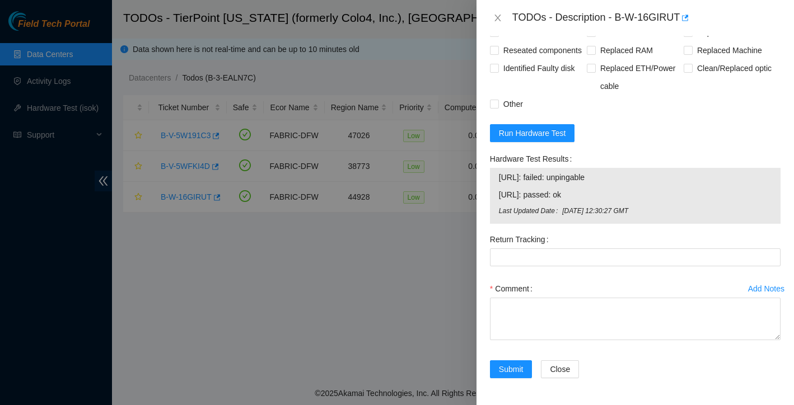
scroll to position [1127, 0]
